Goal: Task Accomplishment & Management: Complete application form

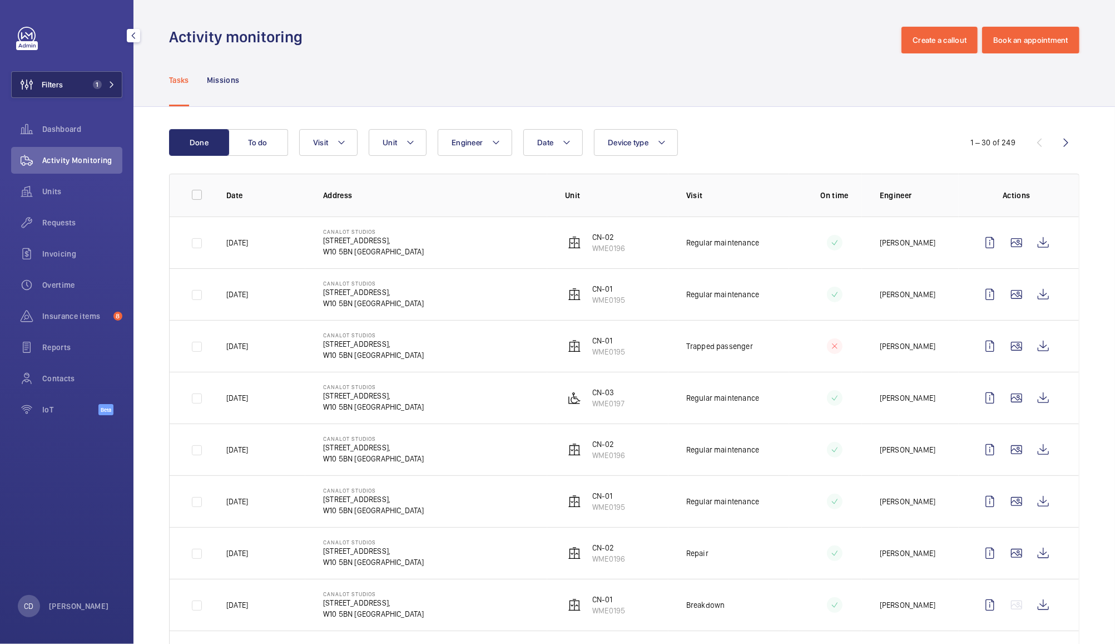
click at [92, 85] on span "1" at bounding box center [94, 84] width 13 height 9
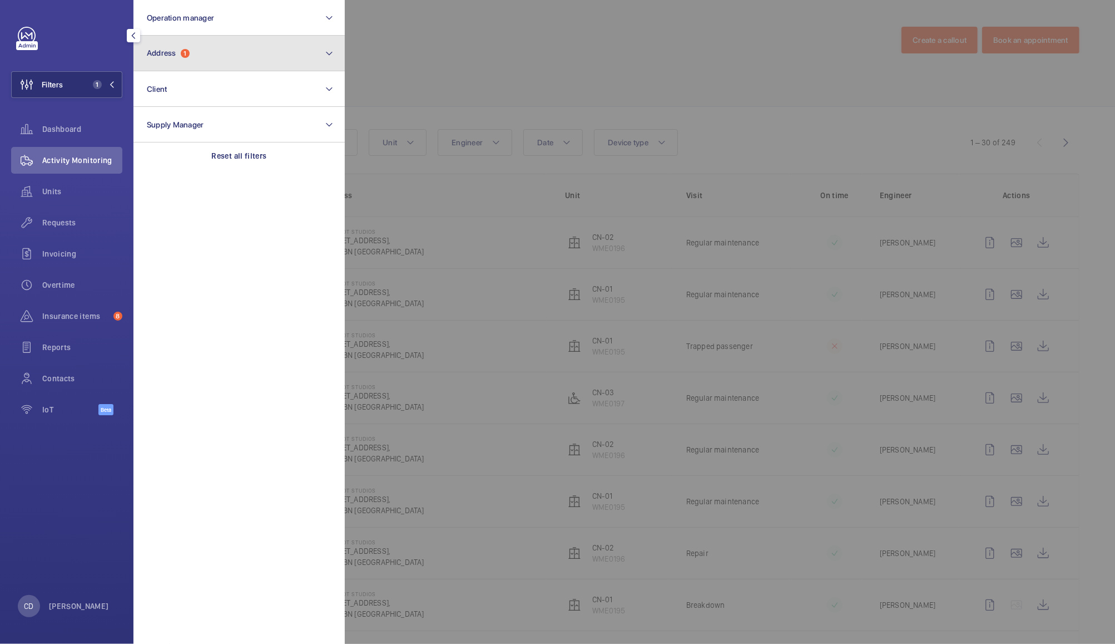
click at [244, 61] on button "Address 1" at bounding box center [239, 54] width 211 height 36
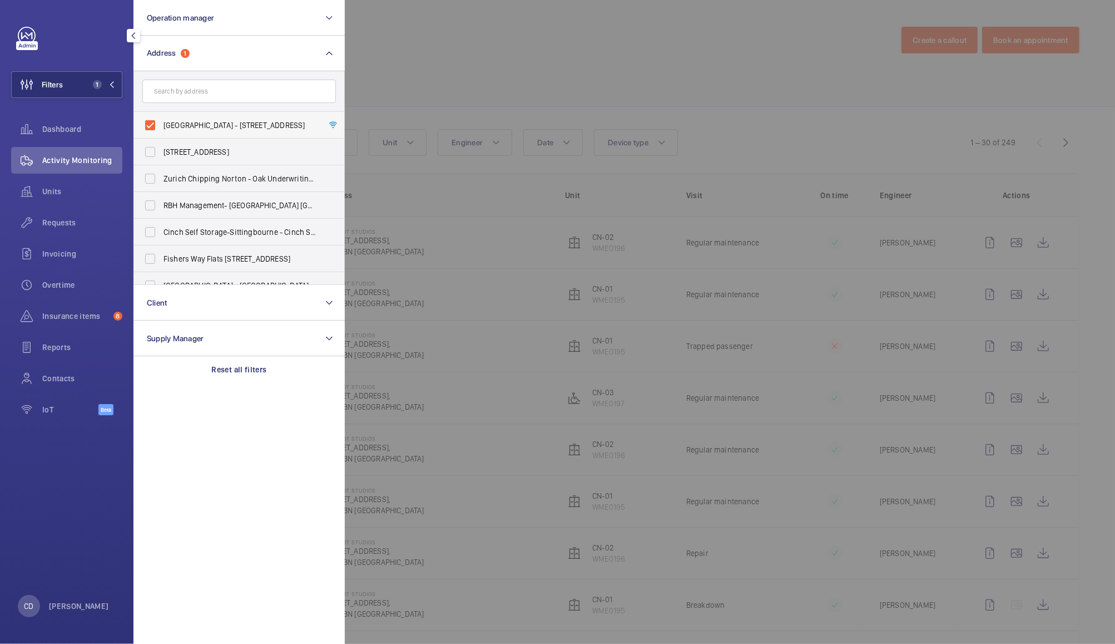
click at [150, 123] on label "[GEOGRAPHIC_DATA] - [STREET_ADDRESS]" at bounding box center [231, 125] width 194 height 27
click at [150, 123] on input "[GEOGRAPHIC_DATA] - [STREET_ADDRESS]" at bounding box center [150, 125] width 22 height 22
checkbox input "false"
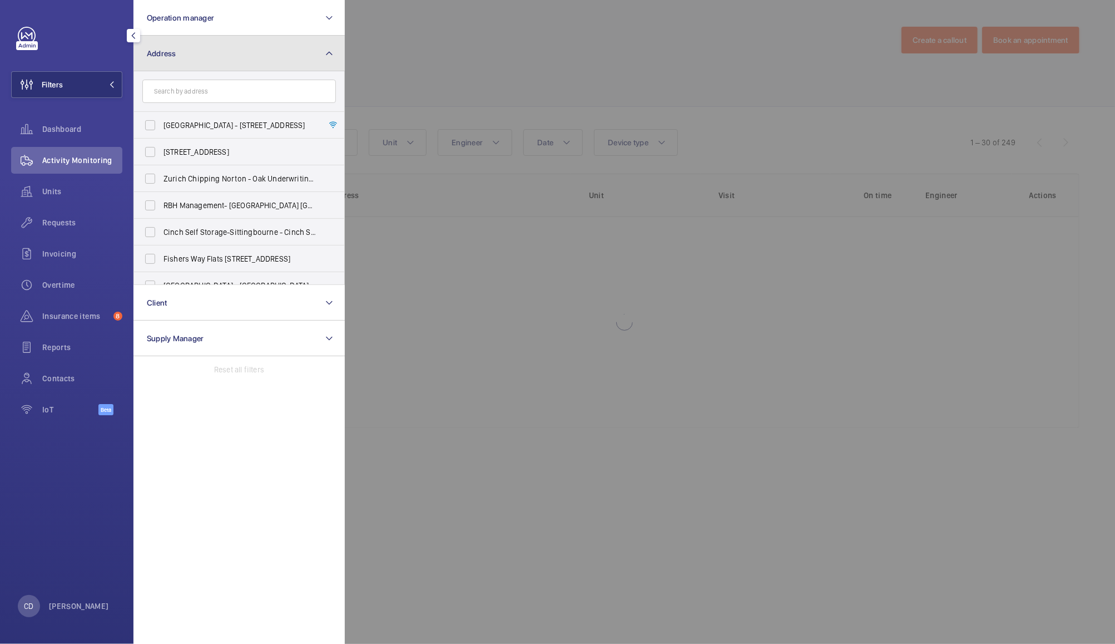
click at [330, 50] on mat-icon at bounding box center [329, 53] width 9 height 13
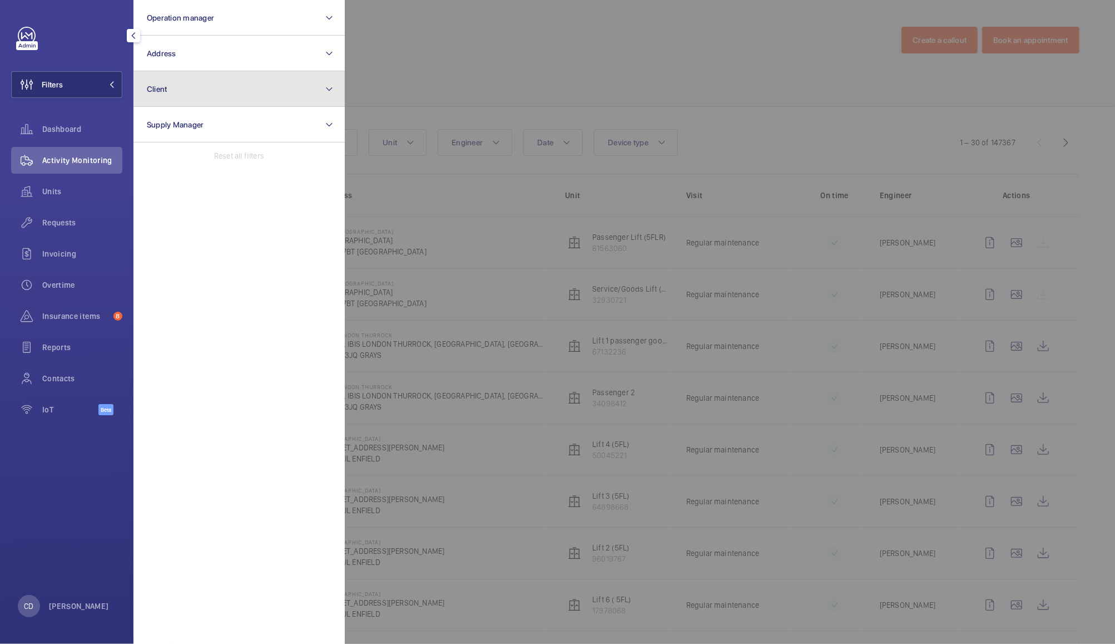
click at [279, 88] on button "Client" at bounding box center [239, 89] width 211 height 36
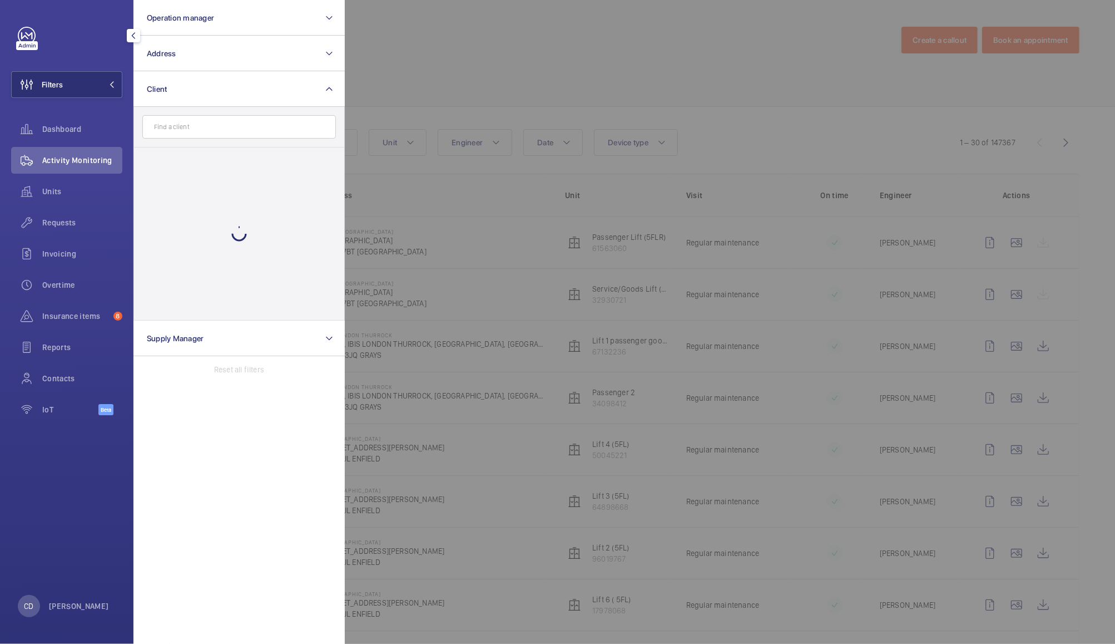
click at [261, 126] on input "text" at bounding box center [239, 126] width 194 height 23
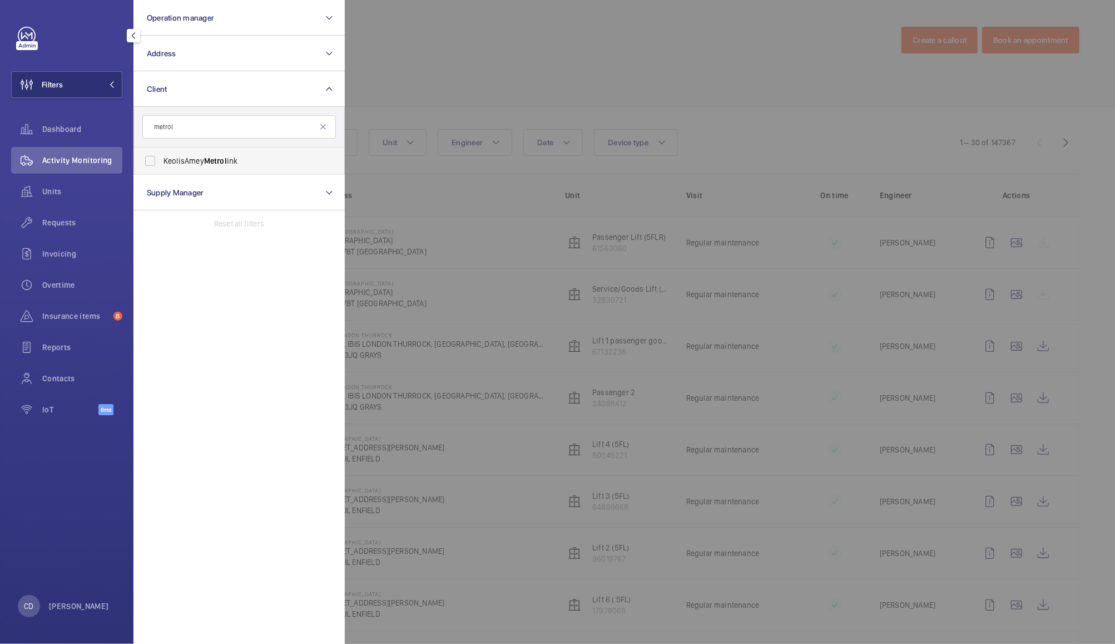
type input "metrol"
click at [214, 162] on span "Metrol" at bounding box center [215, 160] width 23 height 9
click at [161, 162] on input "KeolisAmey Metrol ink" at bounding box center [150, 161] width 22 height 22
checkbox input "true"
click at [498, 38] on div at bounding box center [902, 322] width 1115 height 644
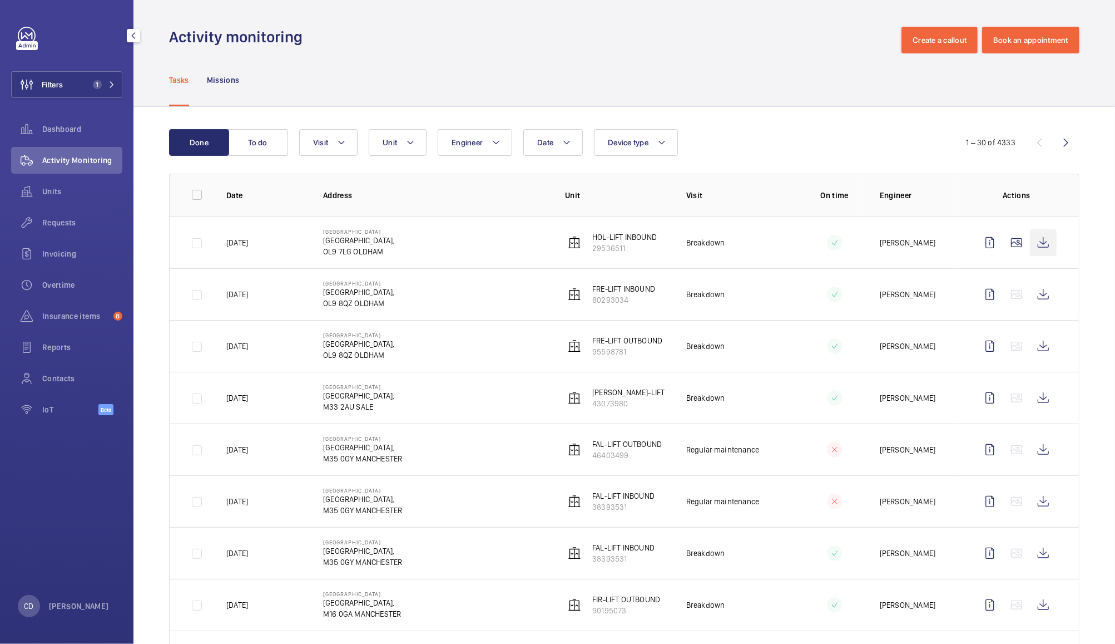
click at [1034, 239] on wm-front-icon-button at bounding box center [1043, 242] width 27 height 27
click at [258, 152] on button "To do" at bounding box center [258, 142] width 60 height 27
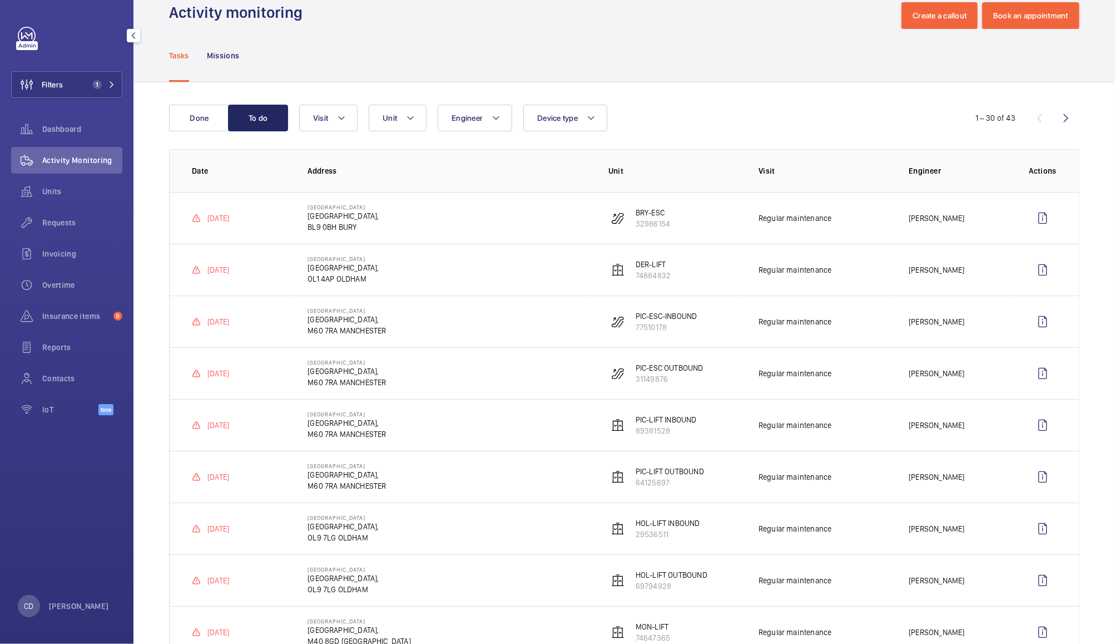
scroll to position [12, 0]
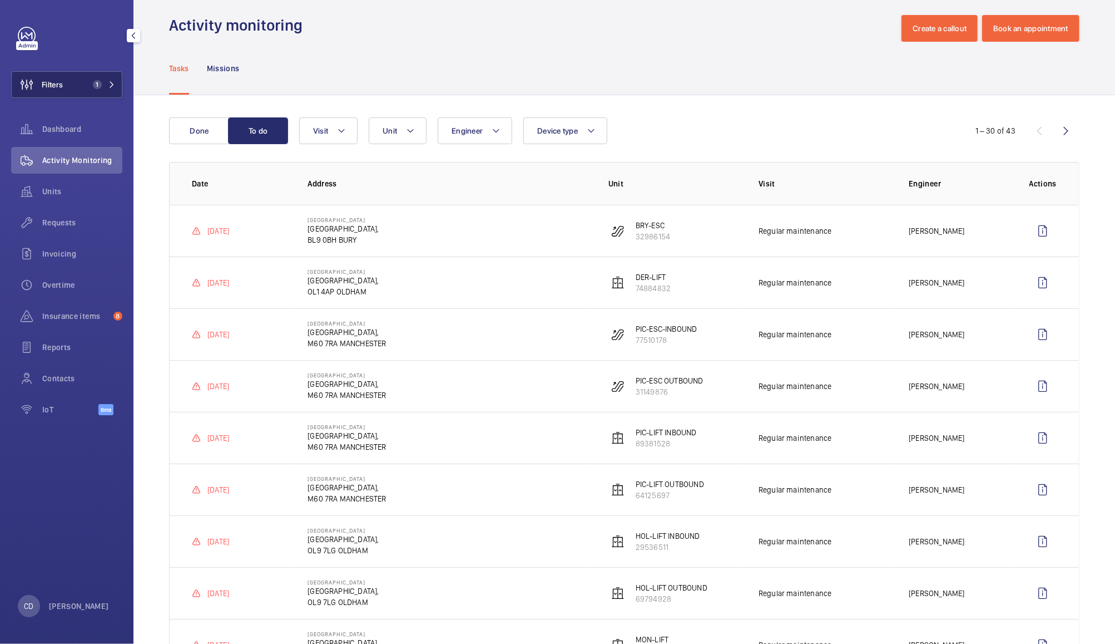
click at [101, 85] on span "1" at bounding box center [97, 84] width 9 height 9
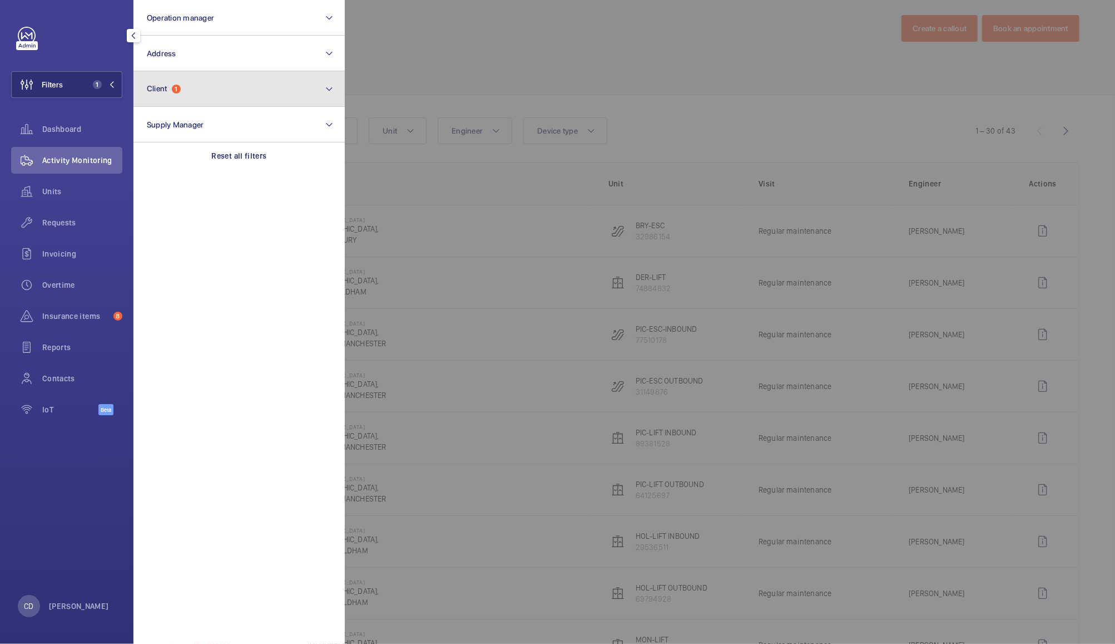
click at [248, 88] on button "Client 1" at bounding box center [239, 89] width 211 height 36
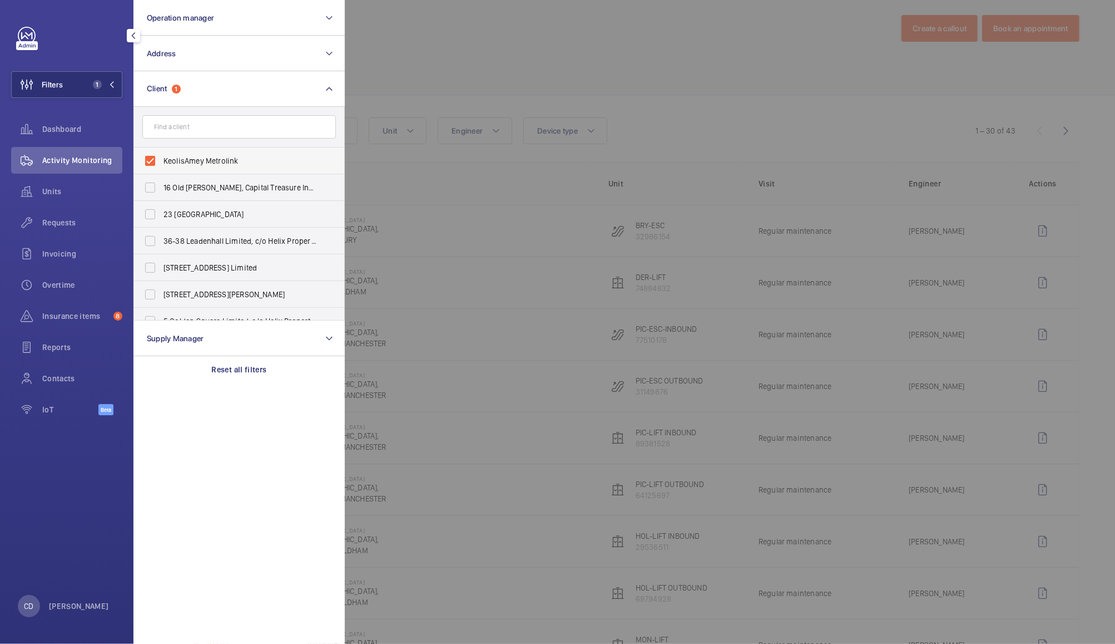
click at [227, 163] on span "KeolisAmey Metrolink" at bounding box center [240, 160] width 153 height 11
click at [161, 163] on input "KeolisAmey Metrolink" at bounding box center [150, 161] width 22 height 22
checkbox input "false"
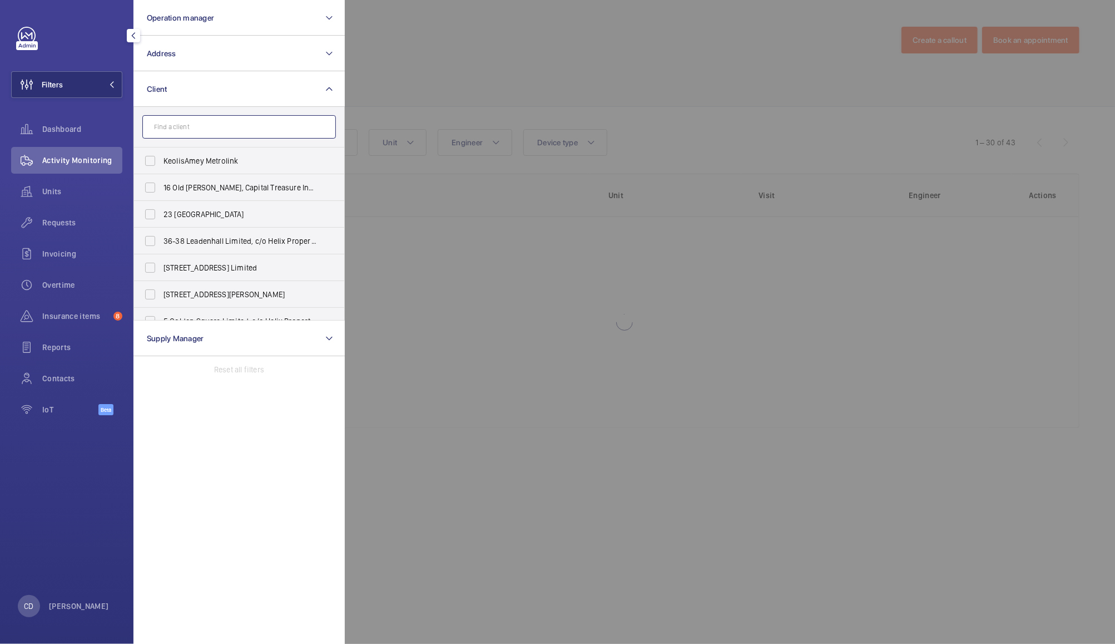
click at [243, 126] on input "text" at bounding box center [239, 126] width 194 height 23
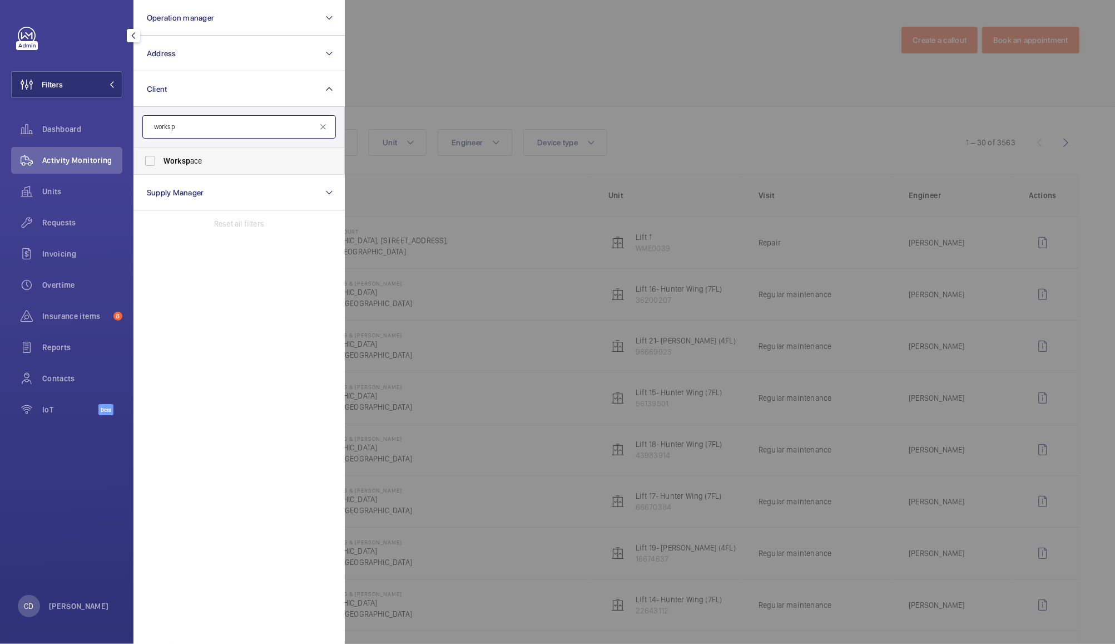
type input "worksp"
click at [214, 160] on span "Worksp ace" at bounding box center [240, 160] width 153 height 11
click at [161, 160] on input "Worksp ace" at bounding box center [150, 161] width 22 height 22
checkbox input "true"
click at [477, 52] on div at bounding box center [902, 322] width 1115 height 644
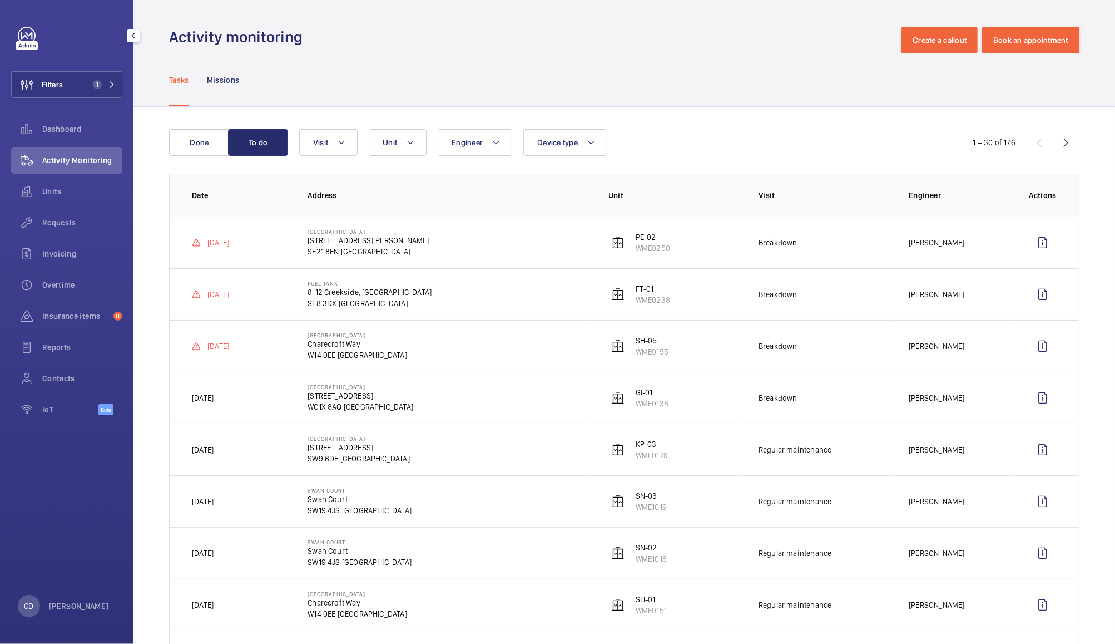
click at [53, 206] on div "Units" at bounding box center [66, 193] width 111 height 31
click at [53, 195] on span "Units" at bounding box center [82, 191] width 80 height 11
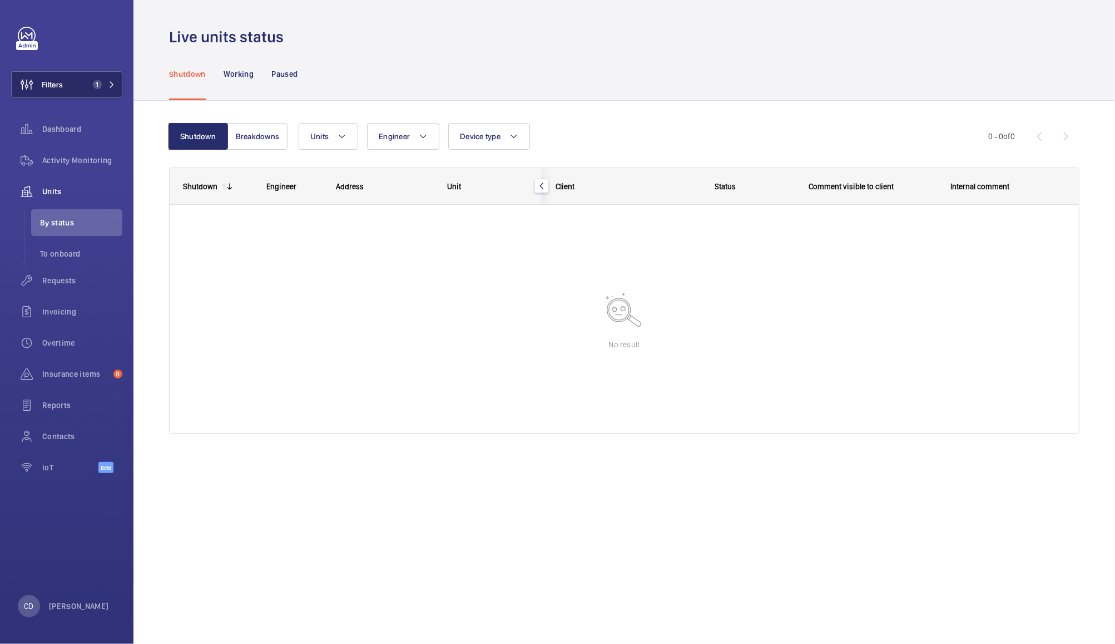
click at [73, 75] on button "Filters 1" at bounding box center [66, 84] width 111 height 27
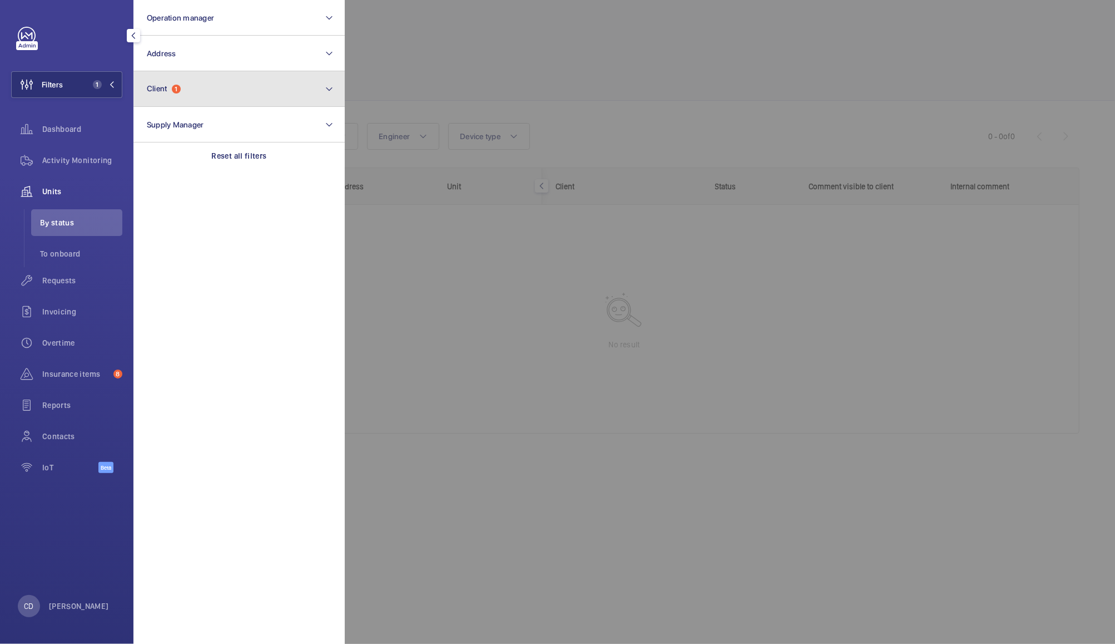
click at [213, 87] on button "Client 1" at bounding box center [239, 89] width 211 height 36
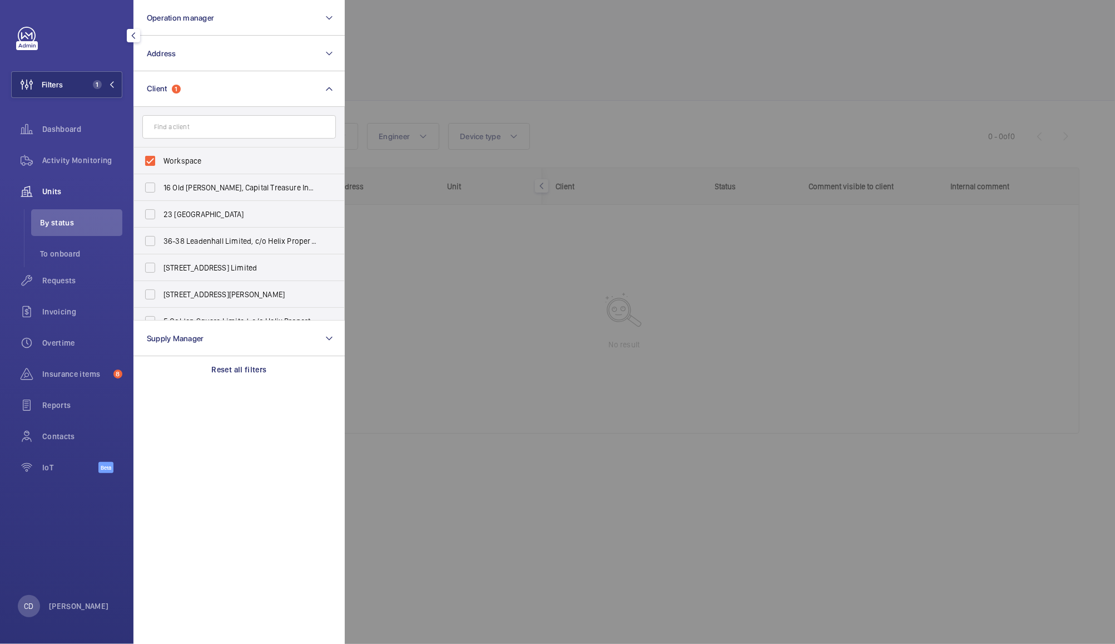
click at [433, 45] on div at bounding box center [902, 322] width 1115 height 644
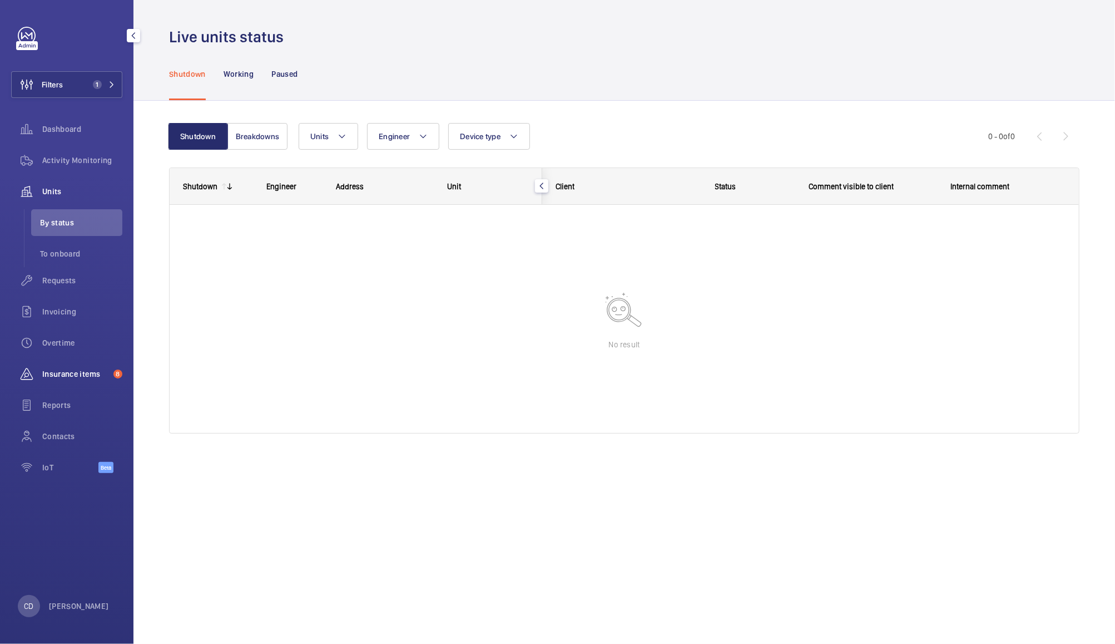
click at [70, 375] on span "Insurance items" at bounding box center [75, 373] width 67 height 11
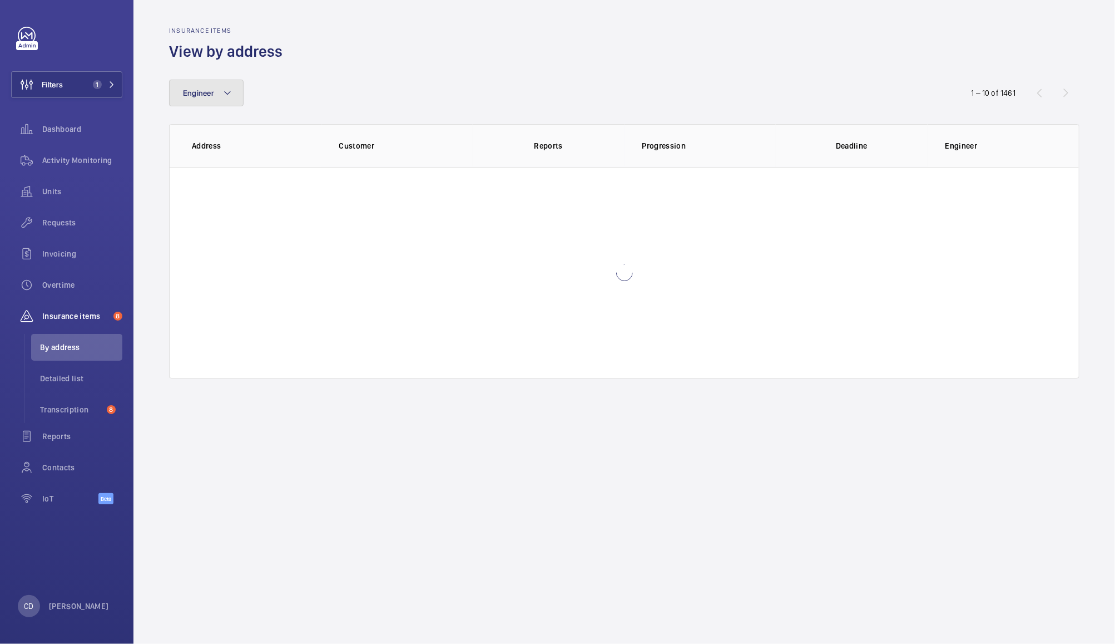
click at [211, 98] on button "Engineer" at bounding box center [206, 93] width 75 height 27
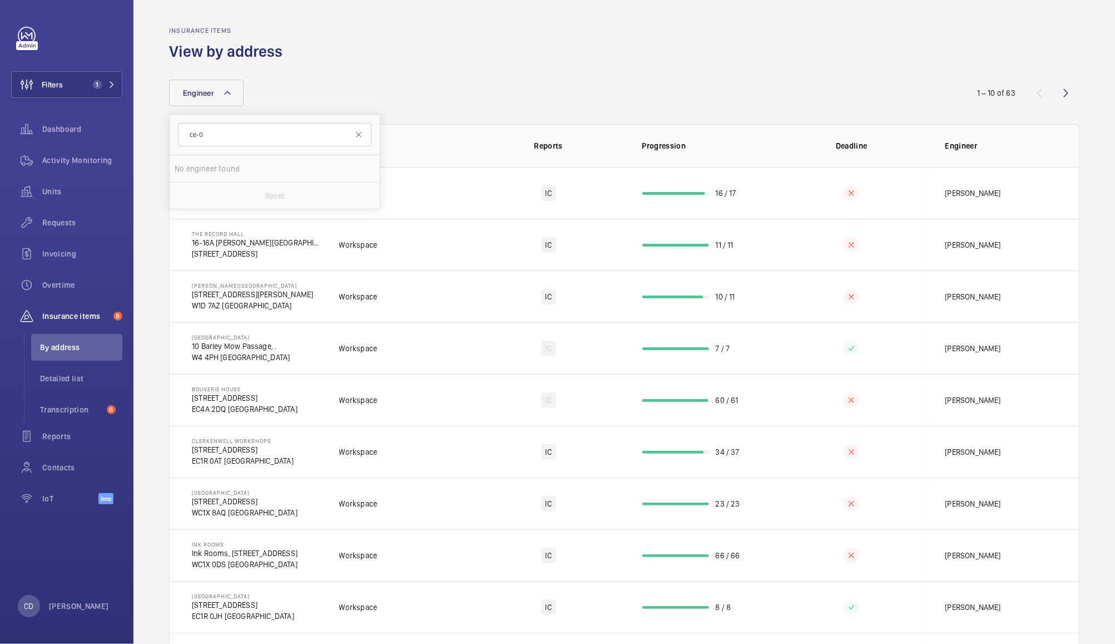
type input "ce-09"
click at [535, 40] on div "Insurance items View by address" at bounding box center [624, 44] width 911 height 35
click at [70, 373] on span "Detailed list" at bounding box center [81, 378] width 82 height 11
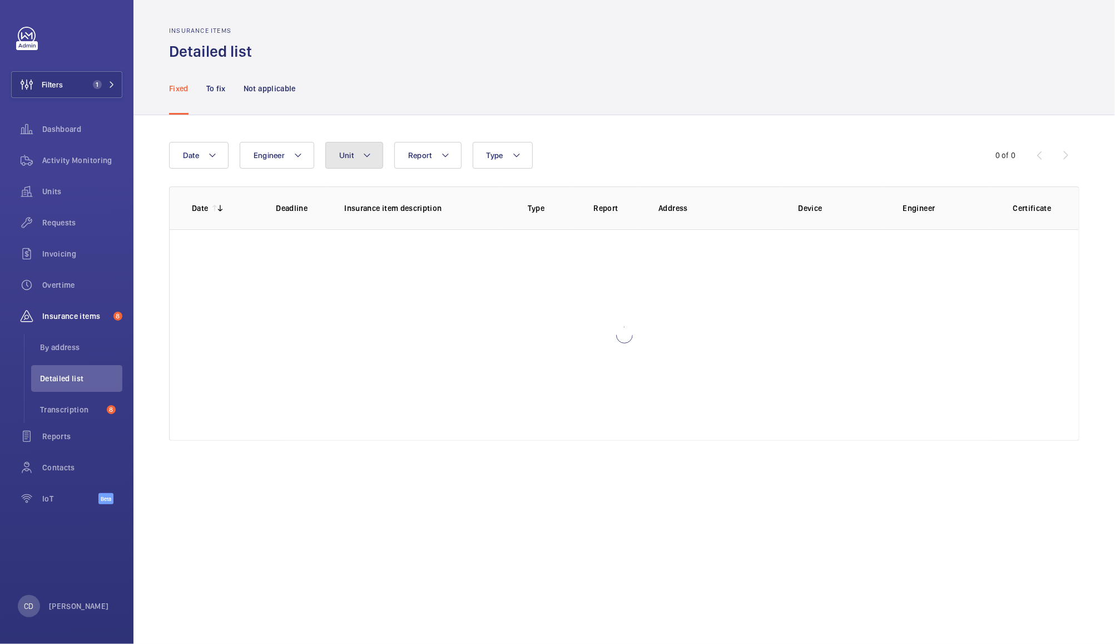
click at [353, 142] on button "Unit" at bounding box center [354, 155] width 58 height 27
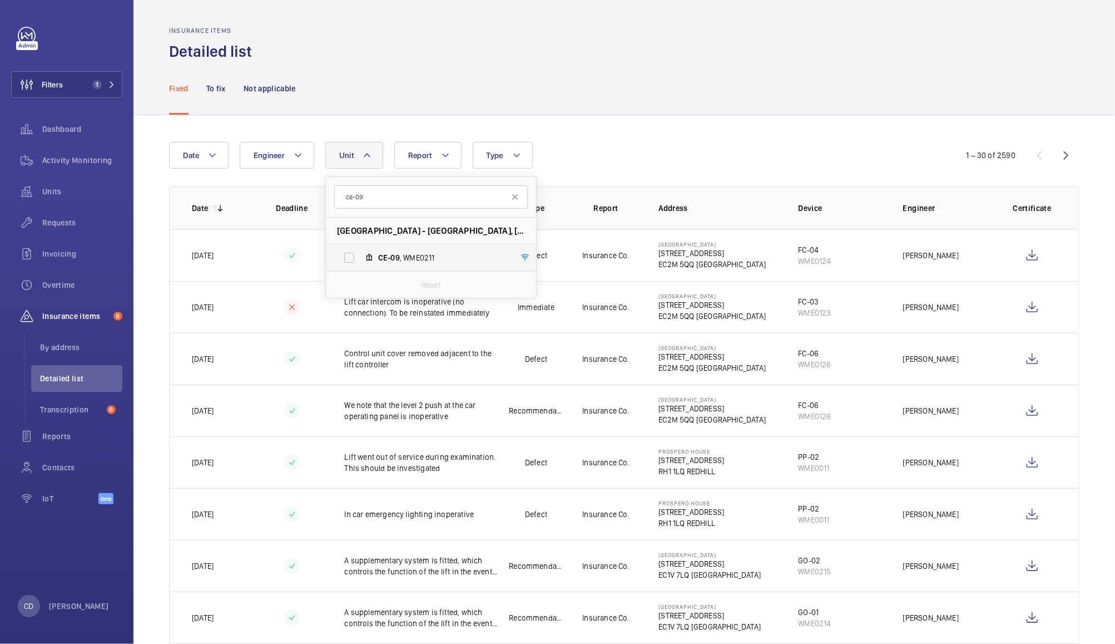
type input "ce-09"
click at [430, 257] on span "CE-09 , WME0211" at bounding box center [442, 257] width 129 height 11
click at [360, 257] on input "CE-09 , WME0211" at bounding box center [349, 257] width 22 height 22
checkbox input "true"
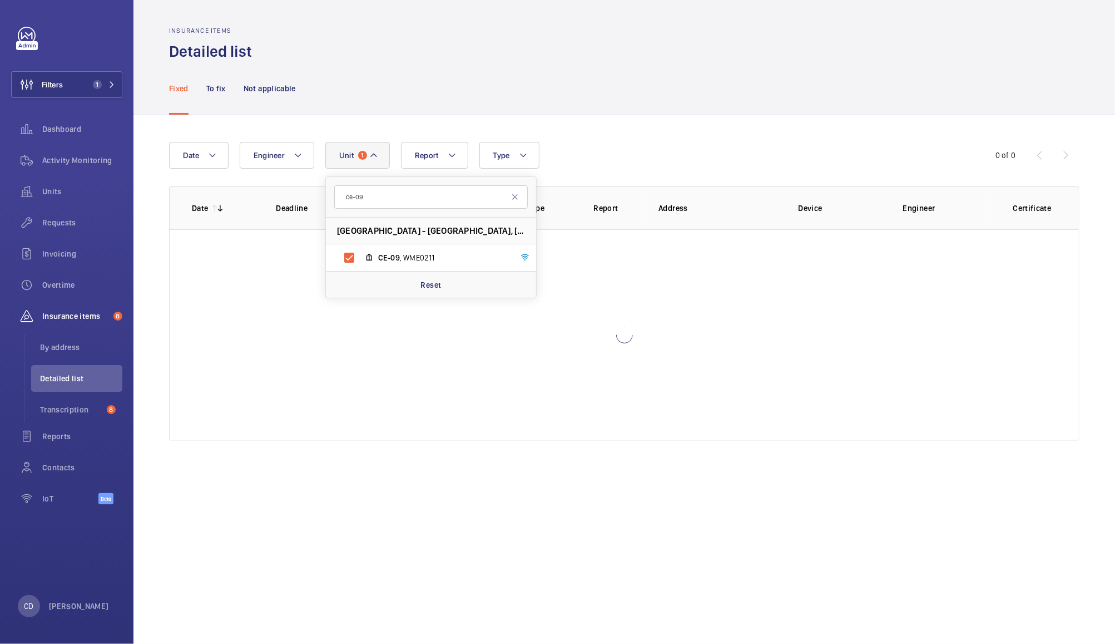
click at [633, 102] on div "Fixed To fix Not applicable" at bounding box center [624, 88] width 911 height 53
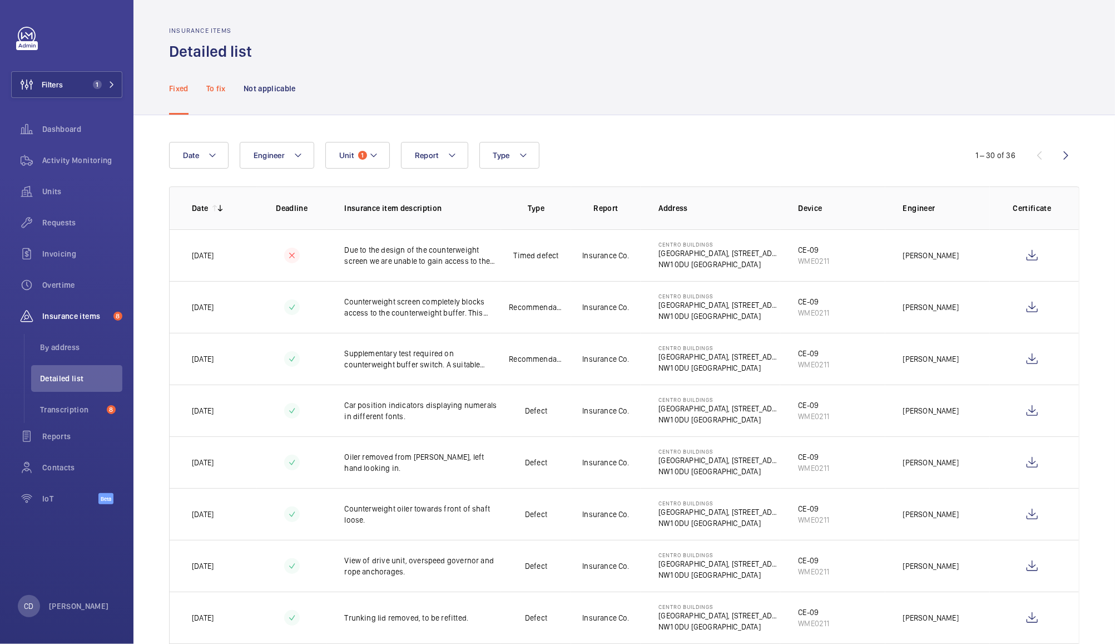
click at [214, 95] on div "To fix" at bounding box center [215, 88] width 19 height 53
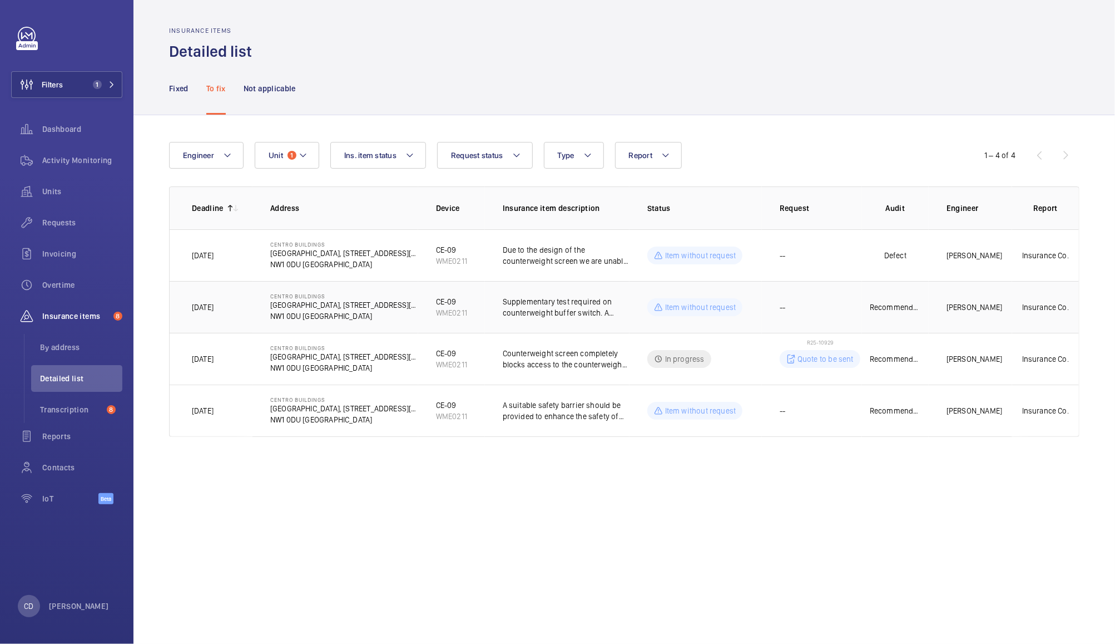
click at [714, 308] on p "Item without request" at bounding box center [700, 307] width 71 height 11
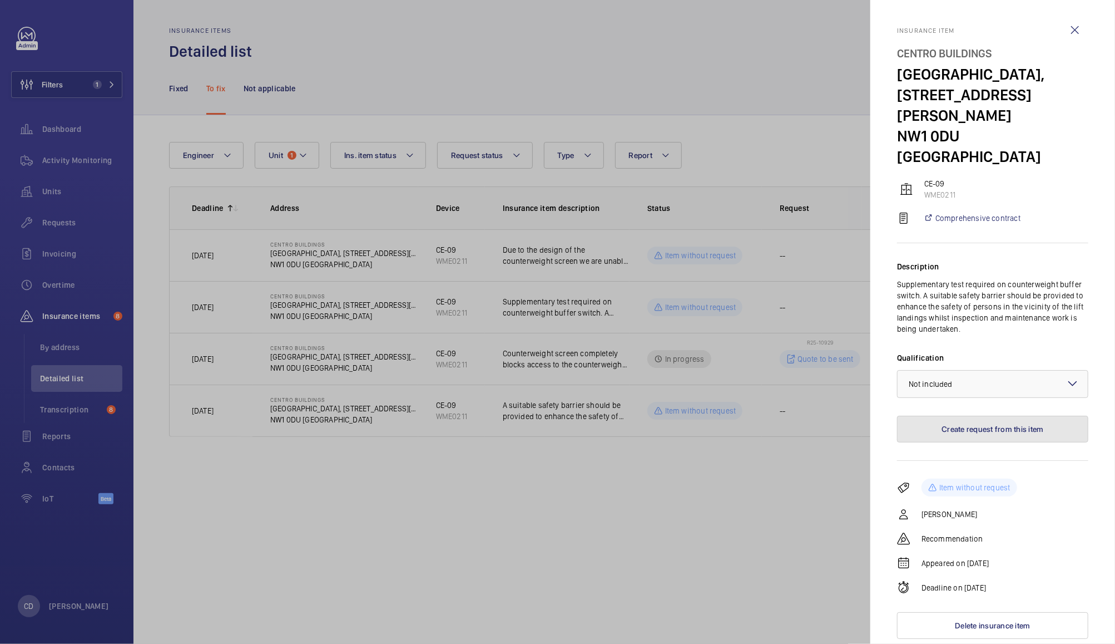
click at [1006, 416] on button "Create request from this item" at bounding box center [992, 429] width 191 height 27
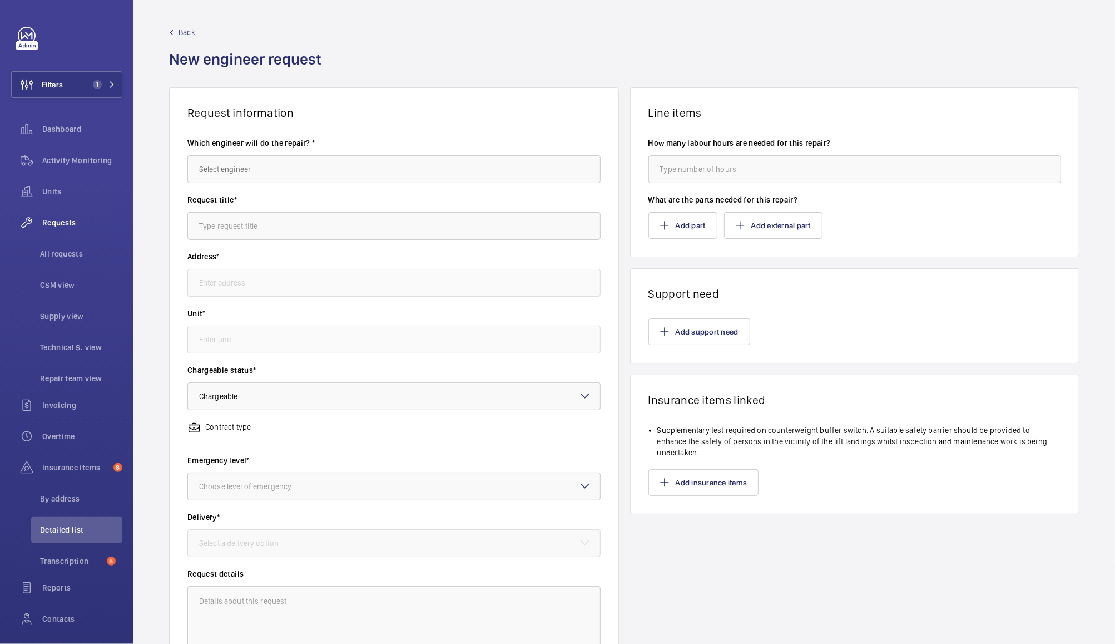
type input "[GEOGRAPHIC_DATA], [STREET_ADDRESS][PERSON_NAME]"
type input "WME0211 - CE-09"
click at [473, 157] on input "text" at bounding box center [393, 169] width 413 height 28
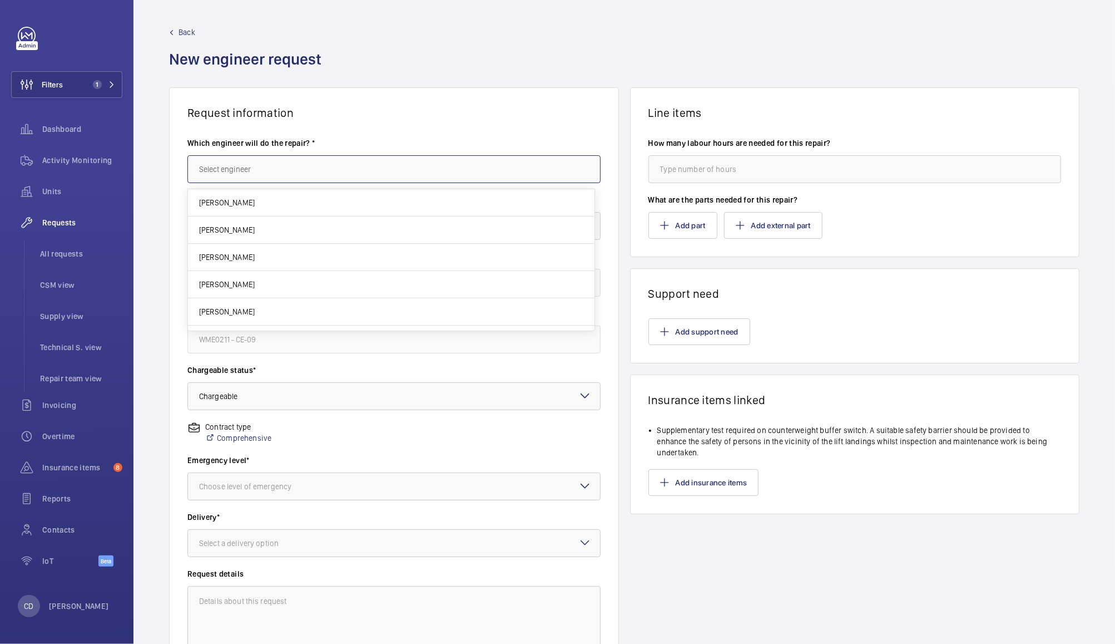
type input "f"
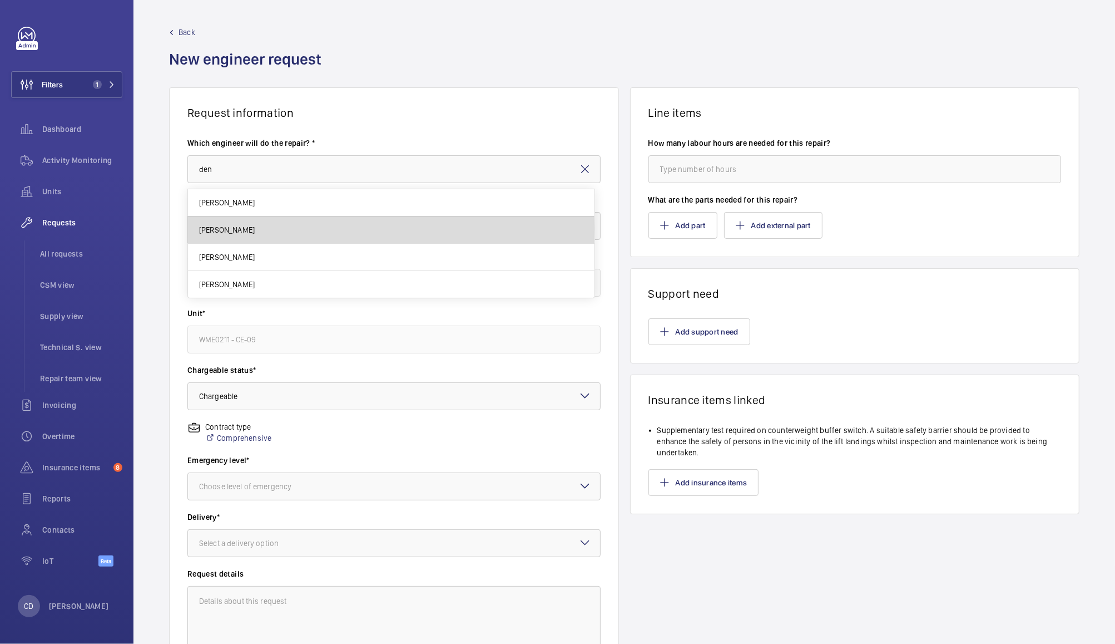
click at [226, 228] on span "[PERSON_NAME]" at bounding box center [227, 229] width 56 height 11
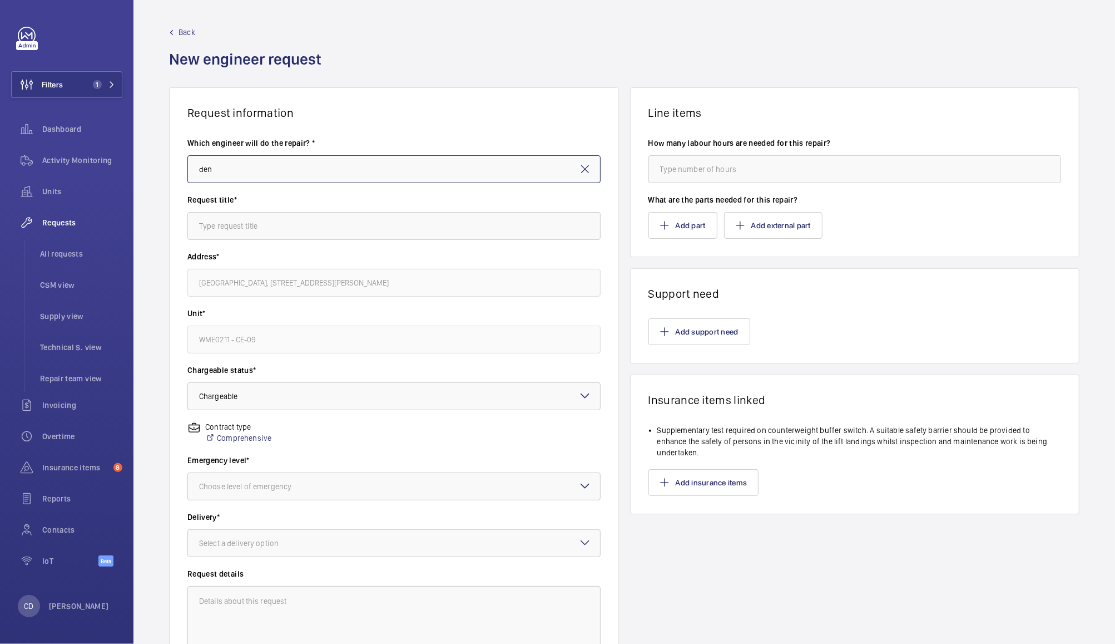
type input "[PERSON_NAME]"
click at [335, 221] on input "text" at bounding box center [393, 226] width 413 height 28
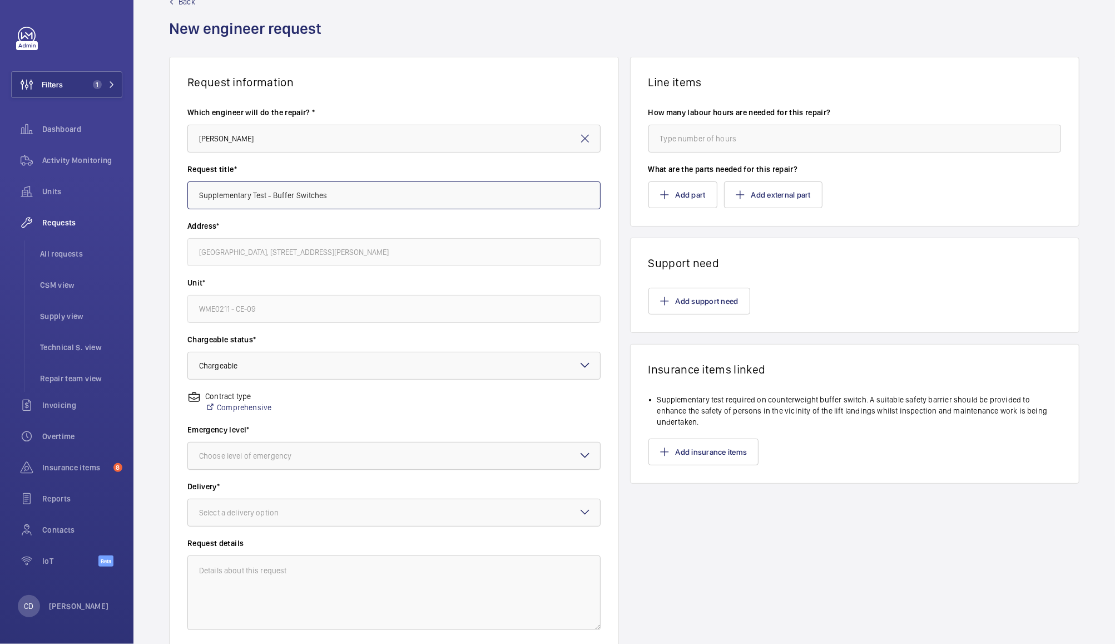
click at [416, 468] on div at bounding box center [394, 455] width 412 height 27
click at [398, 525] on div "This week" at bounding box center [394, 516] width 412 height 27
click at [411, 451] on div at bounding box center [394, 455] width 412 height 27
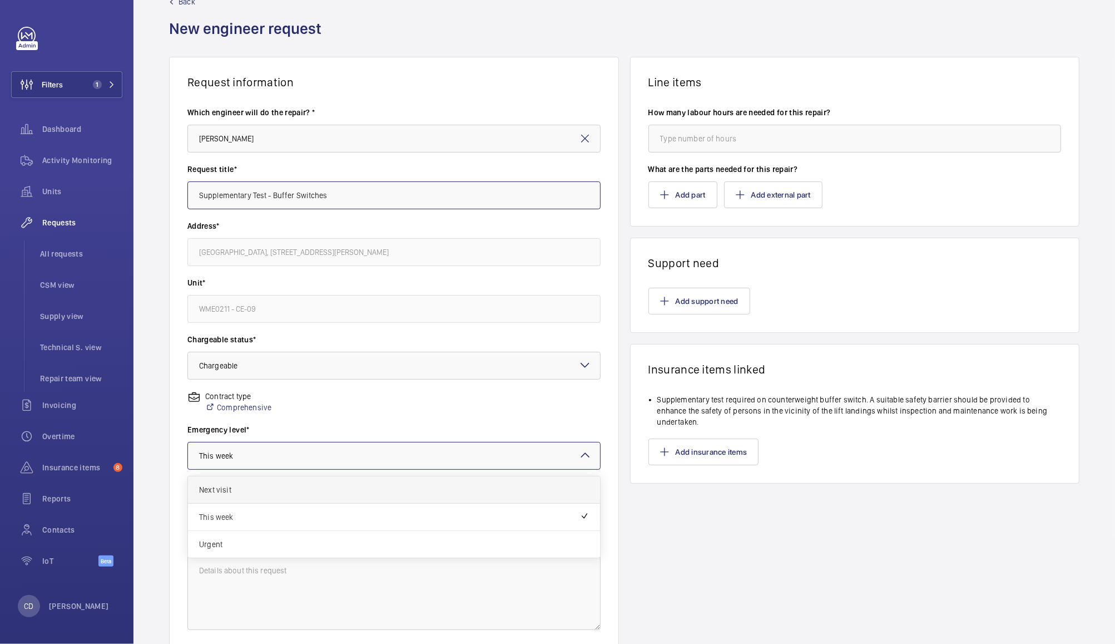
click at [401, 478] on div "Next visit" at bounding box center [394, 489] width 412 height 27
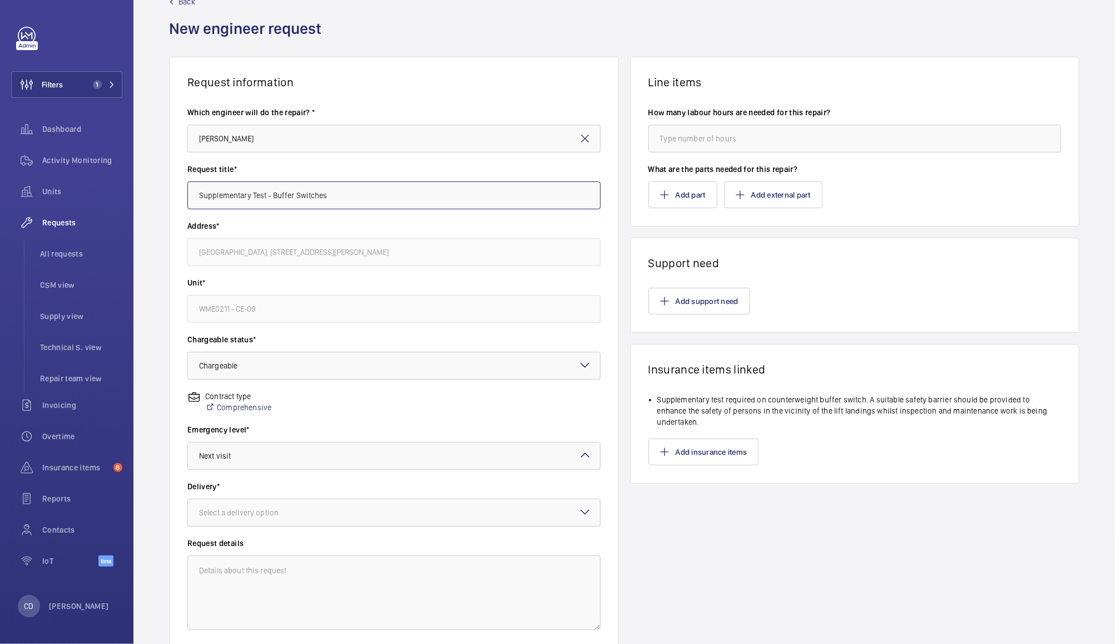
click at [410, 521] on div at bounding box center [394, 512] width 412 height 27
click at [394, 576] on span "On site" at bounding box center [394, 574] width 390 height 11
type input "Supplementary Test - Buffer Switches"
click at [715, 298] on button "Add support need" at bounding box center [700, 301] width 102 height 27
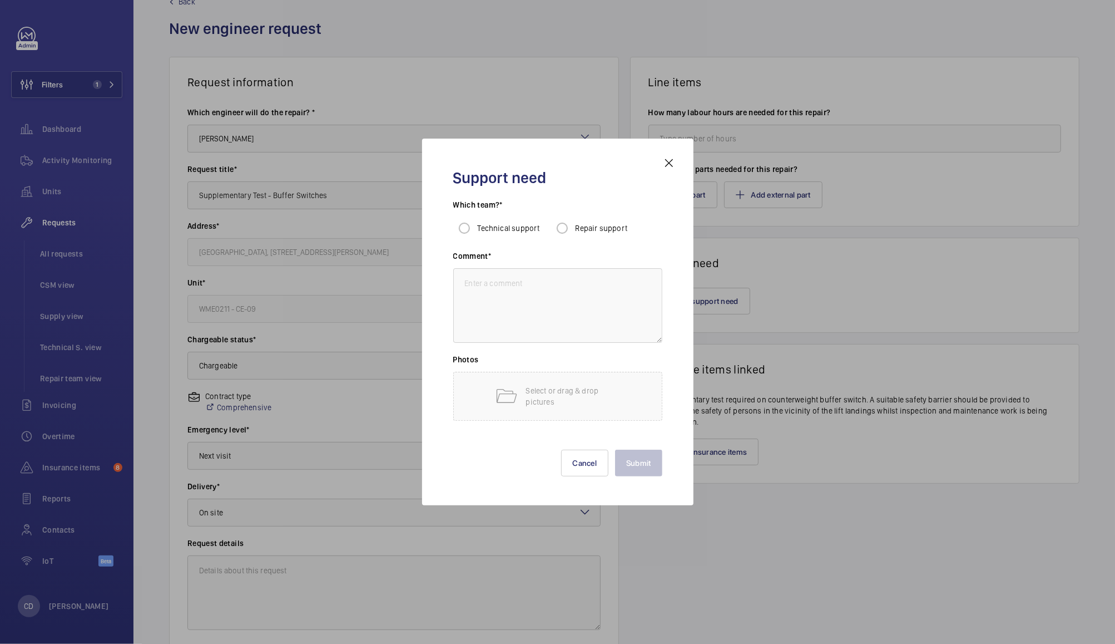
click at [602, 230] on span "Repair support" at bounding box center [602, 228] width 52 height 9
click at [574, 230] on input "Repair support" at bounding box center [562, 228] width 22 height 22
radio input "true"
click at [581, 309] on textarea at bounding box center [557, 305] width 209 height 75
type textarea "Supplementary Test"
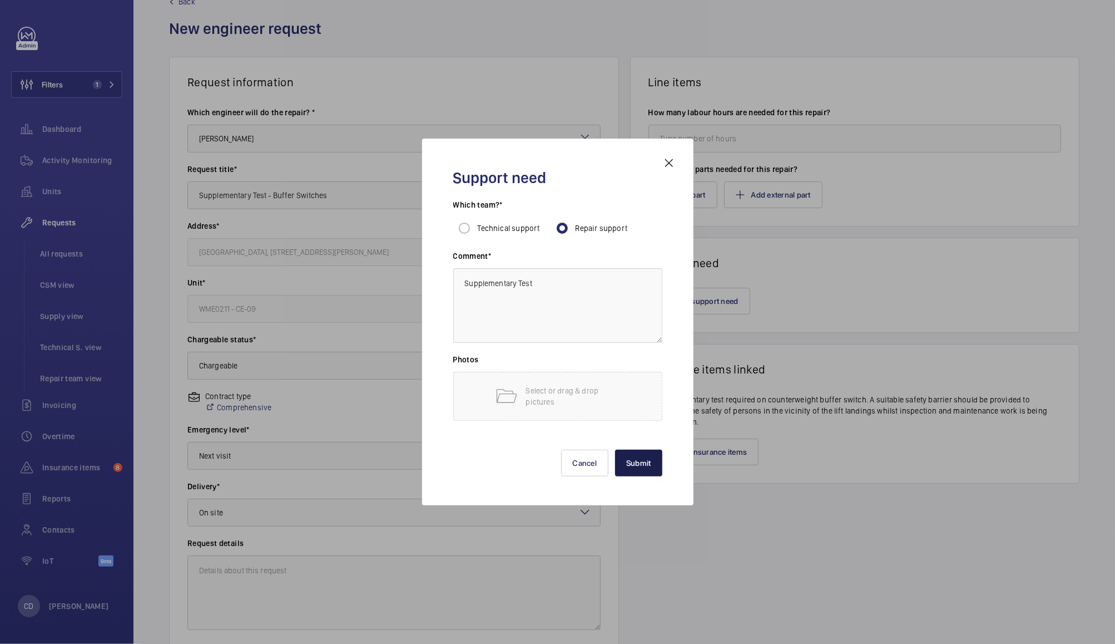
click at [637, 463] on button "Submit" at bounding box center [638, 462] width 47 height 27
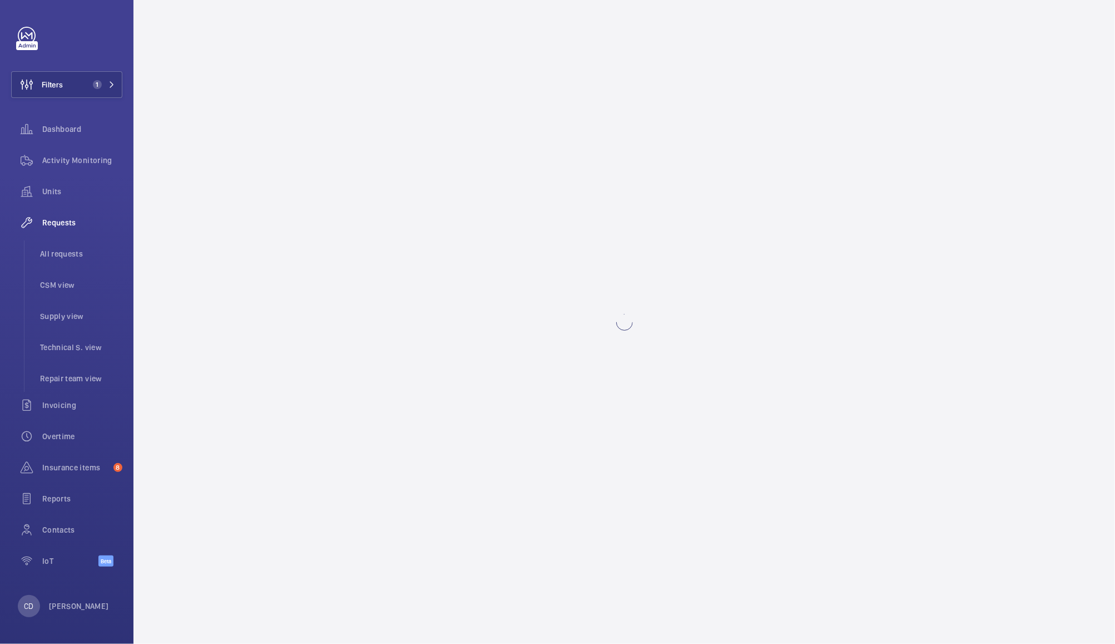
scroll to position [0, 0]
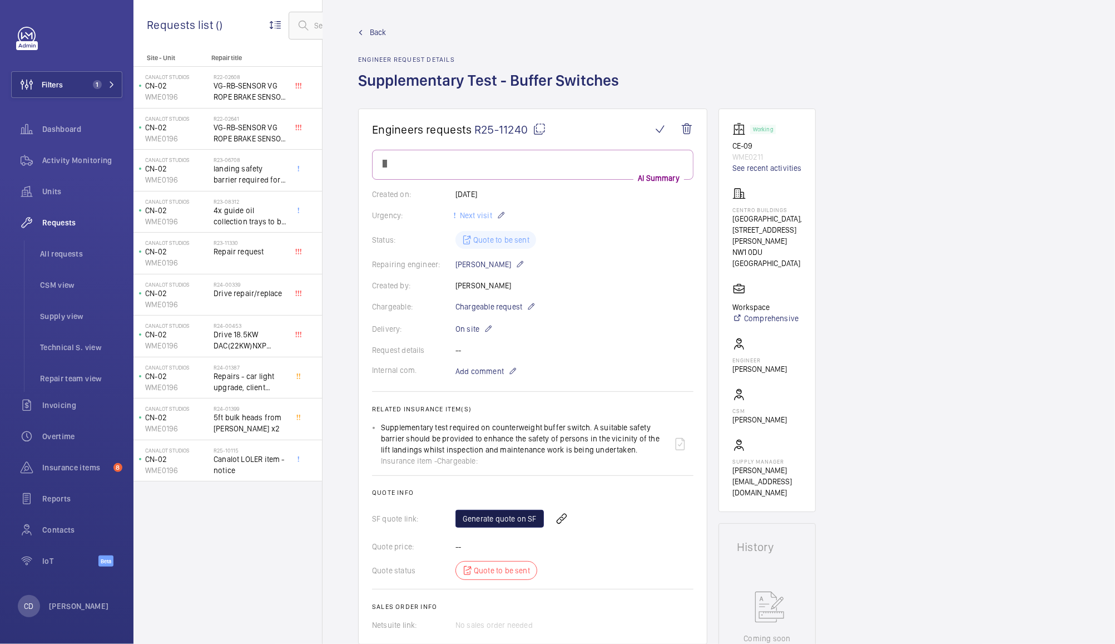
click at [506, 527] on link "Generate quote on SF" at bounding box center [500, 519] width 88 height 18
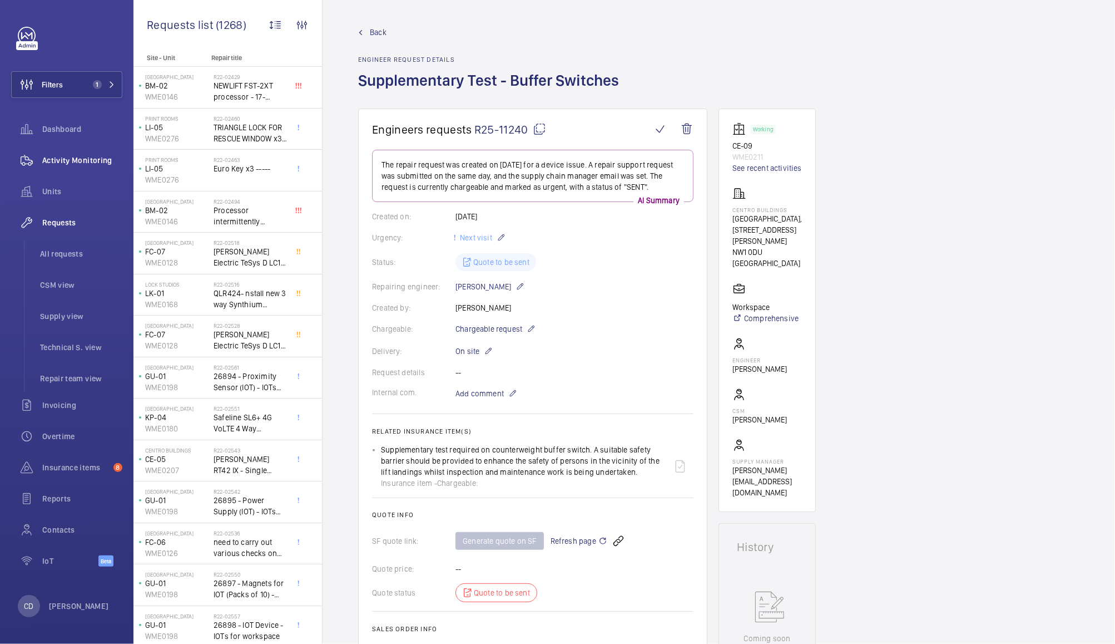
click at [84, 160] on span "Activity Monitoring" at bounding box center [82, 160] width 80 height 11
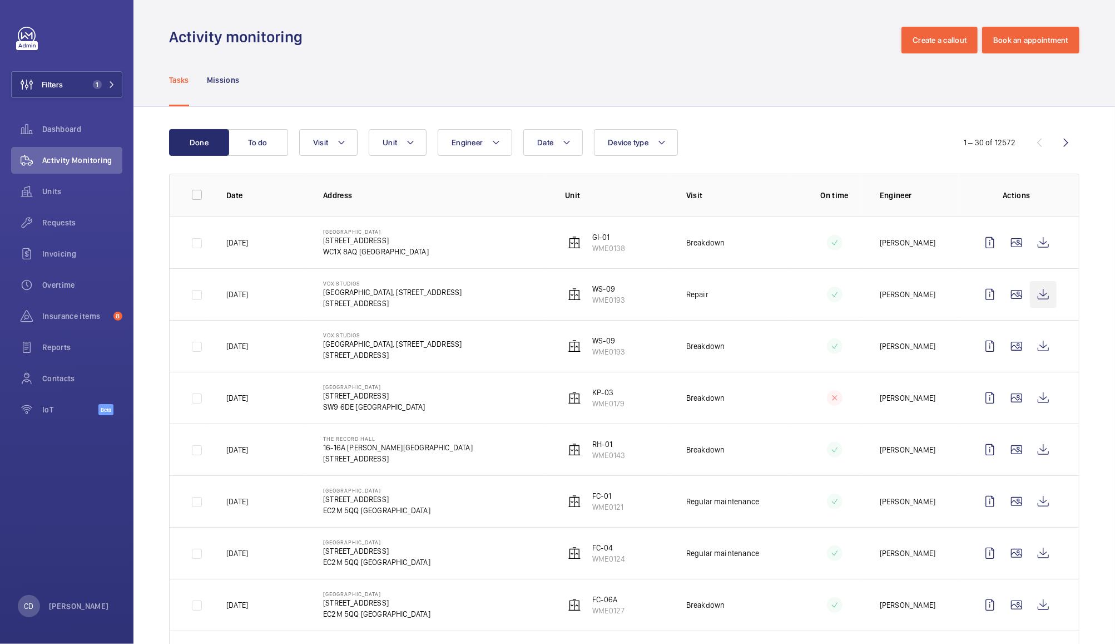
click at [1037, 295] on wm-front-icon-button at bounding box center [1043, 294] width 27 height 27
